Goal: Task Accomplishment & Management: Manage account settings

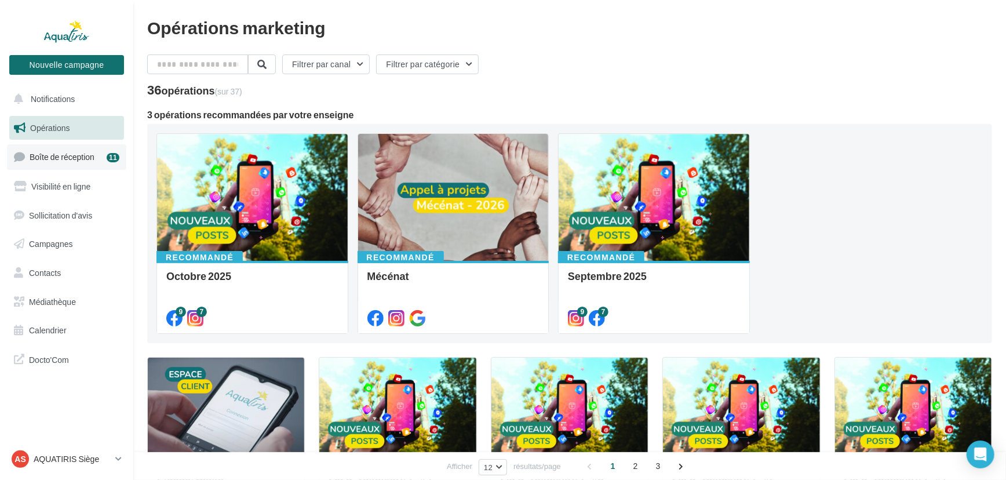
drag, startPoint x: 68, startPoint y: 158, endPoint x: 73, endPoint y: 155, distance: 6.0
click at [68, 158] on span "Boîte de réception" at bounding box center [62, 157] width 65 height 10
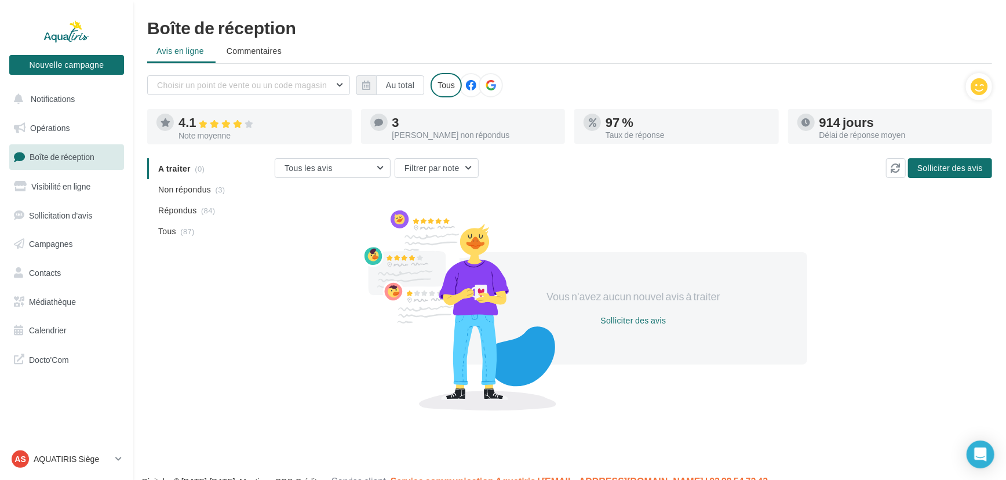
click at [487, 76] on div at bounding box center [490, 85] width 24 height 24
click at [214, 192] on li "Non répondus (1)" at bounding box center [208, 189] width 123 height 21
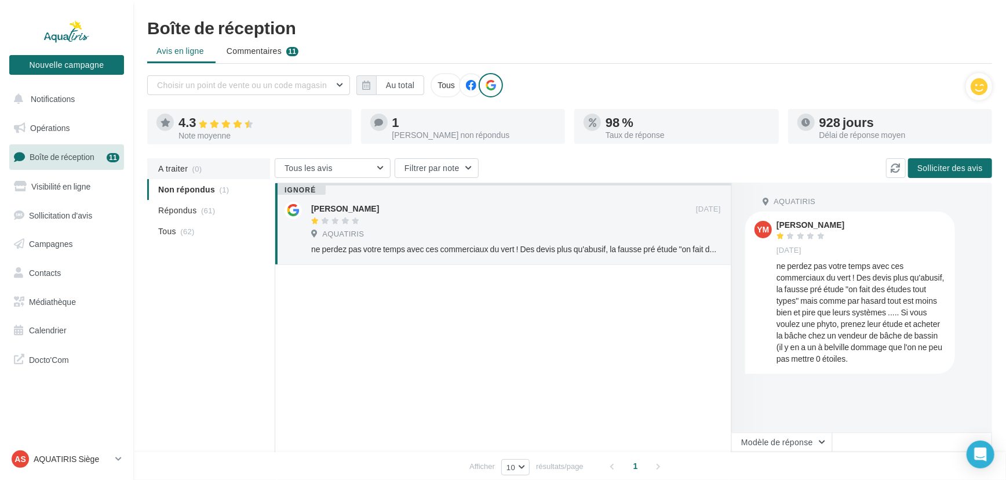
click at [176, 170] on span "A traiter" at bounding box center [173, 169] width 30 height 12
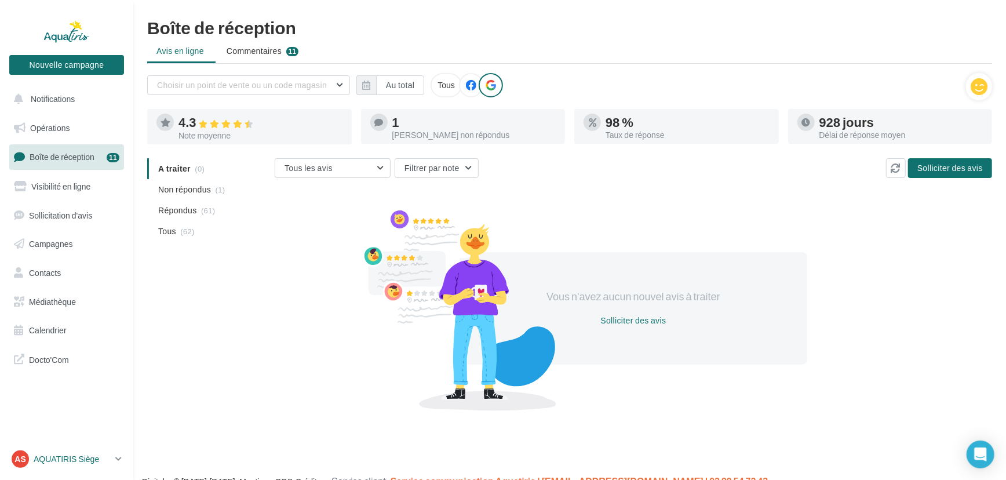
click at [97, 453] on p "AQUATIRIS Siège" at bounding box center [72, 459] width 77 height 12
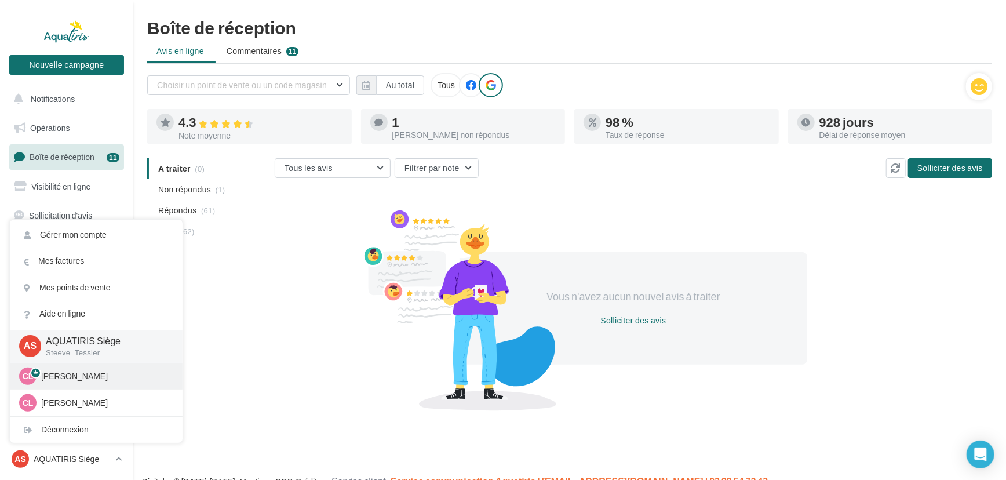
click at [100, 377] on p "Chloé Lallée" at bounding box center [104, 376] width 127 height 12
